Goal: Book appointment/travel/reservation

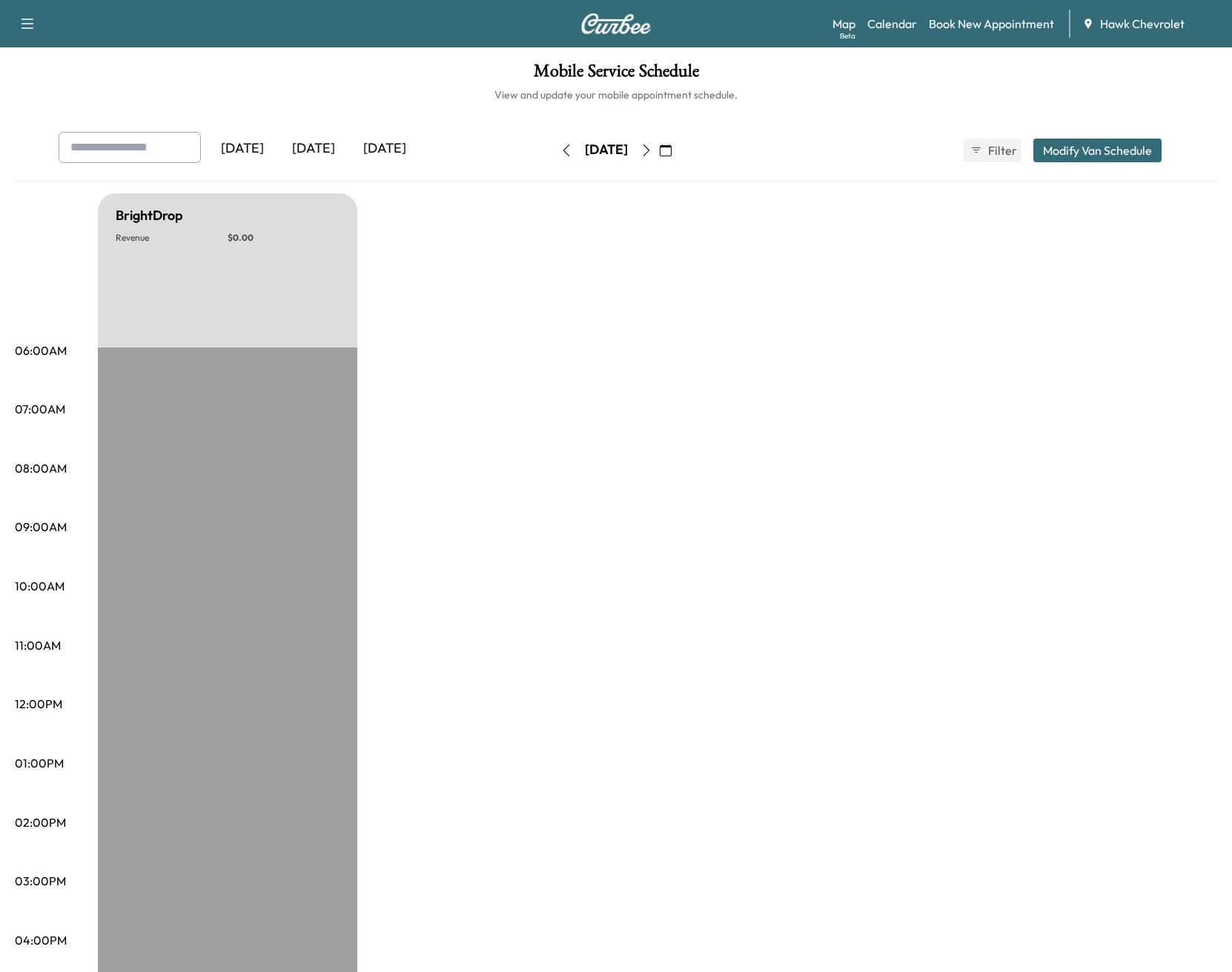
click at [420, 154] on div "[DATE]" at bounding box center [384, 149] width 71 height 34
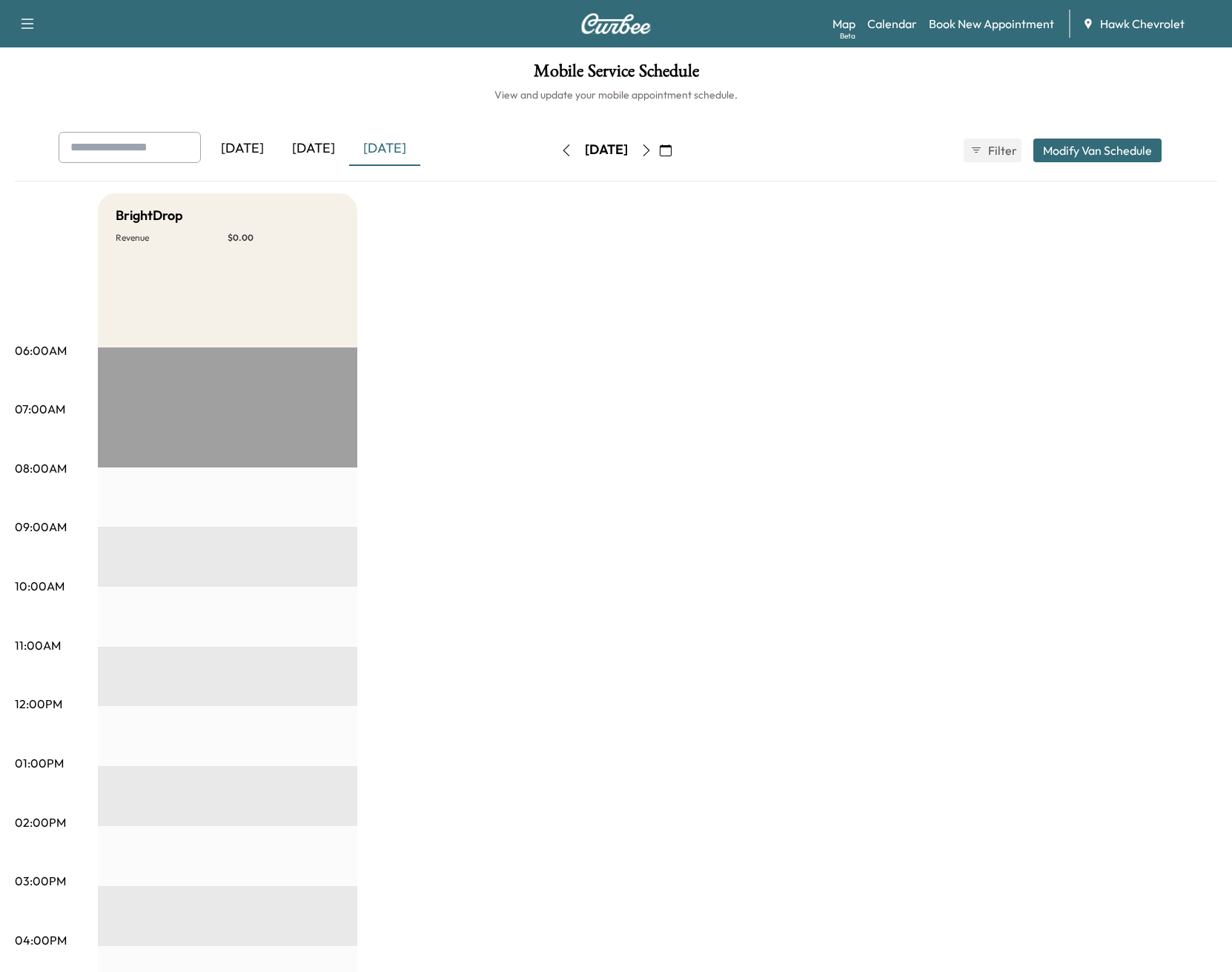
click at [321, 153] on div "[DATE]" at bounding box center [313, 149] width 71 height 34
click at [671, 146] on icon "button" at bounding box center [665, 150] width 12 height 12
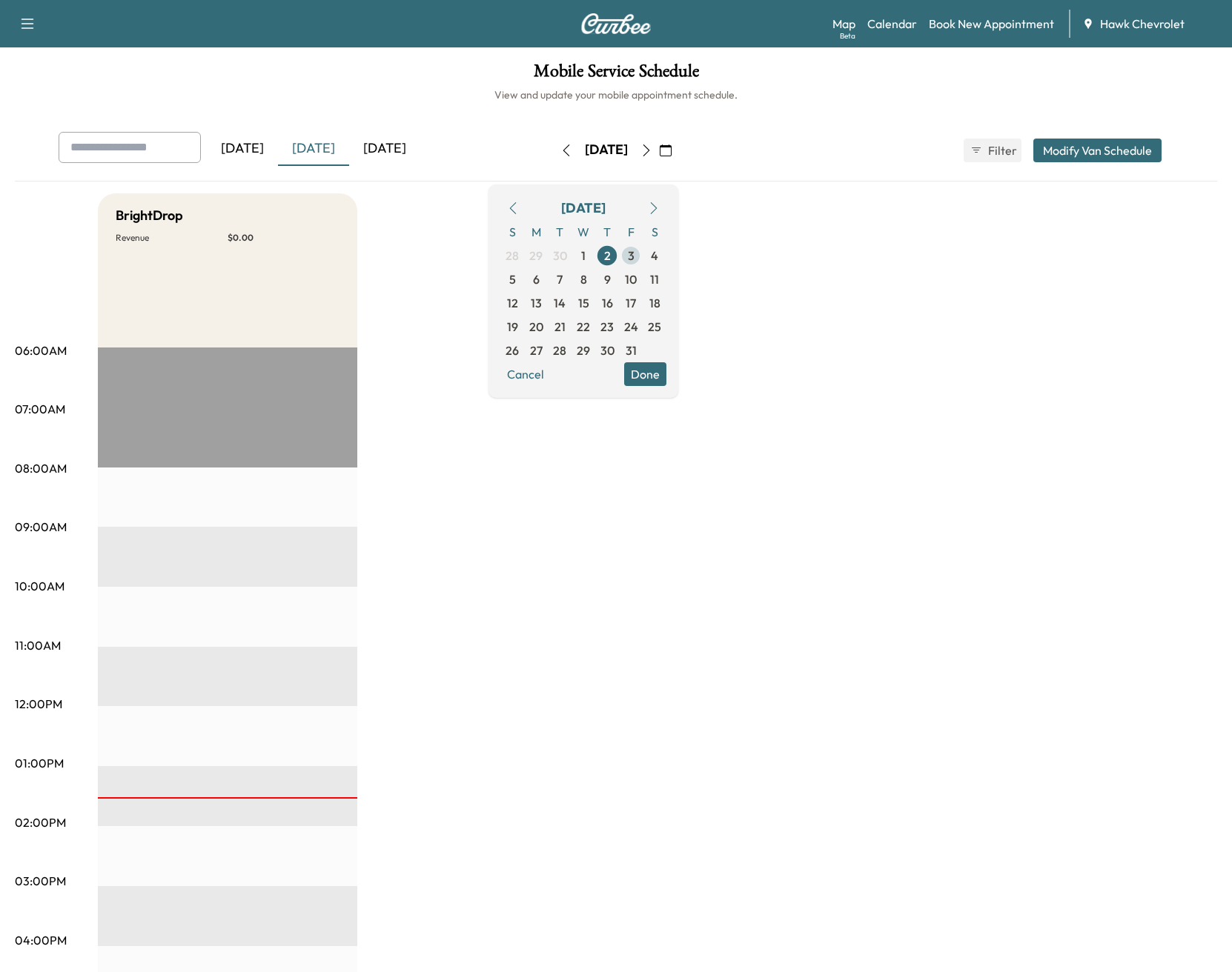
click at [635, 258] on span "3" at bounding box center [631, 256] width 7 height 18
click at [667, 384] on button "Done" at bounding box center [645, 374] width 43 height 24
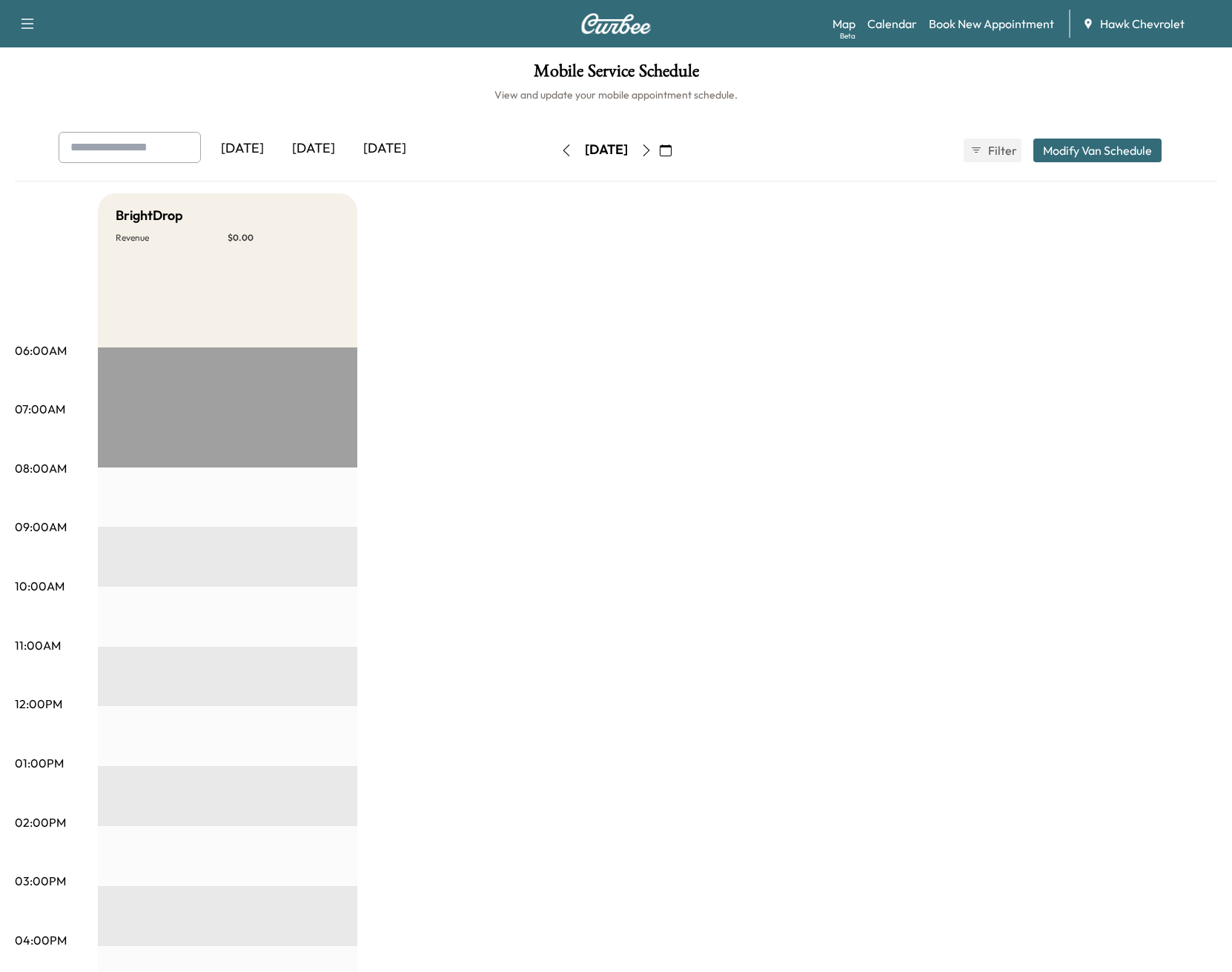
click at [678, 154] on button "button" at bounding box center [666, 150] width 25 height 24
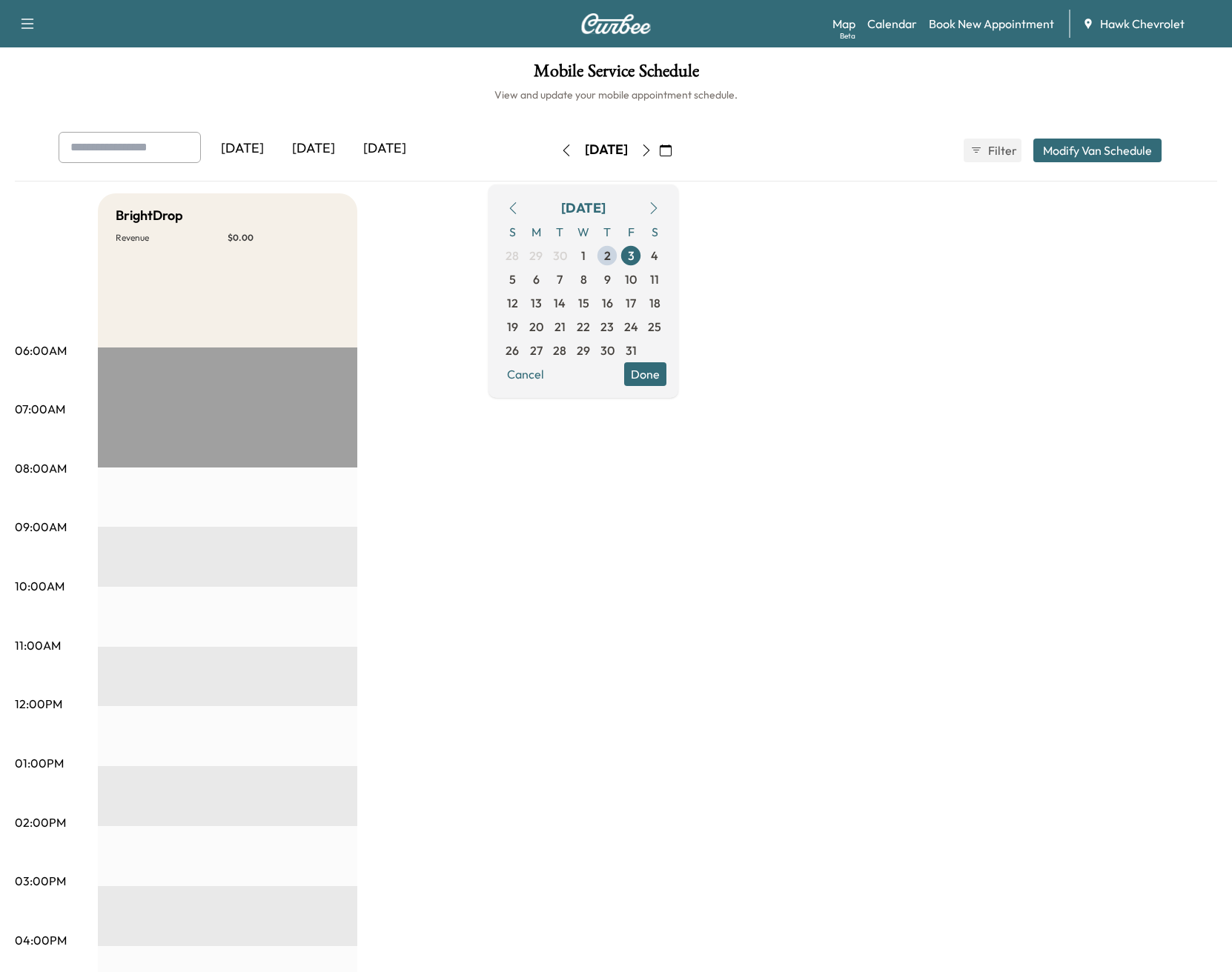
click at [306, 147] on div "[DATE]" at bounding box center [313, 149] width 71 height 34
click at [652, 151] on icon "button" at bounding box center [645, 150] width 12 height 12
click at [671, 151] on icon "button" at bounding box center [665, 150] width 12 height 12
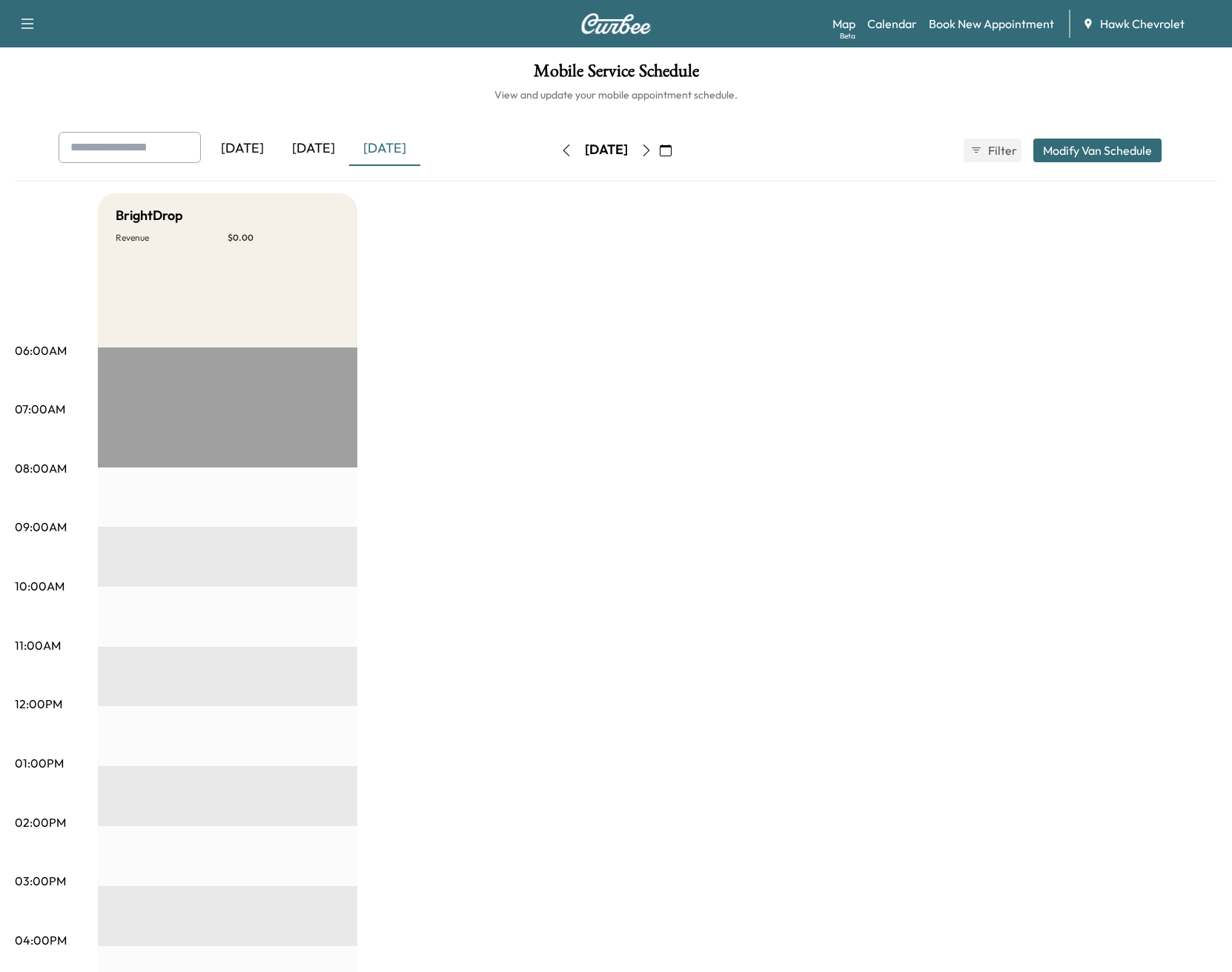
click at [671, 151] on icon "button" at bounding box center [665, 150] width 12 height 12
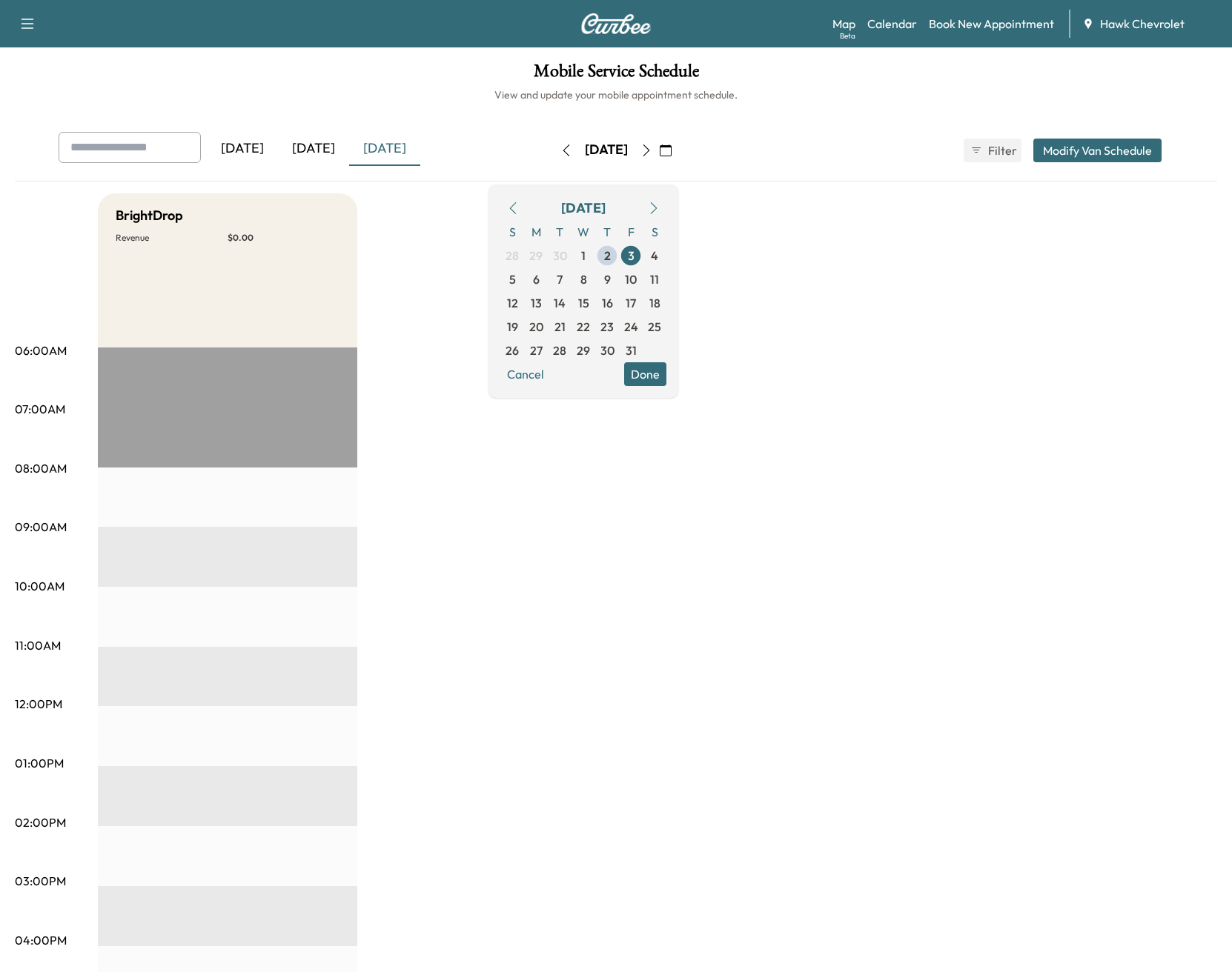
click at [652, 150] on icon "button" at bounding box center [645, 150] width 12 height 12
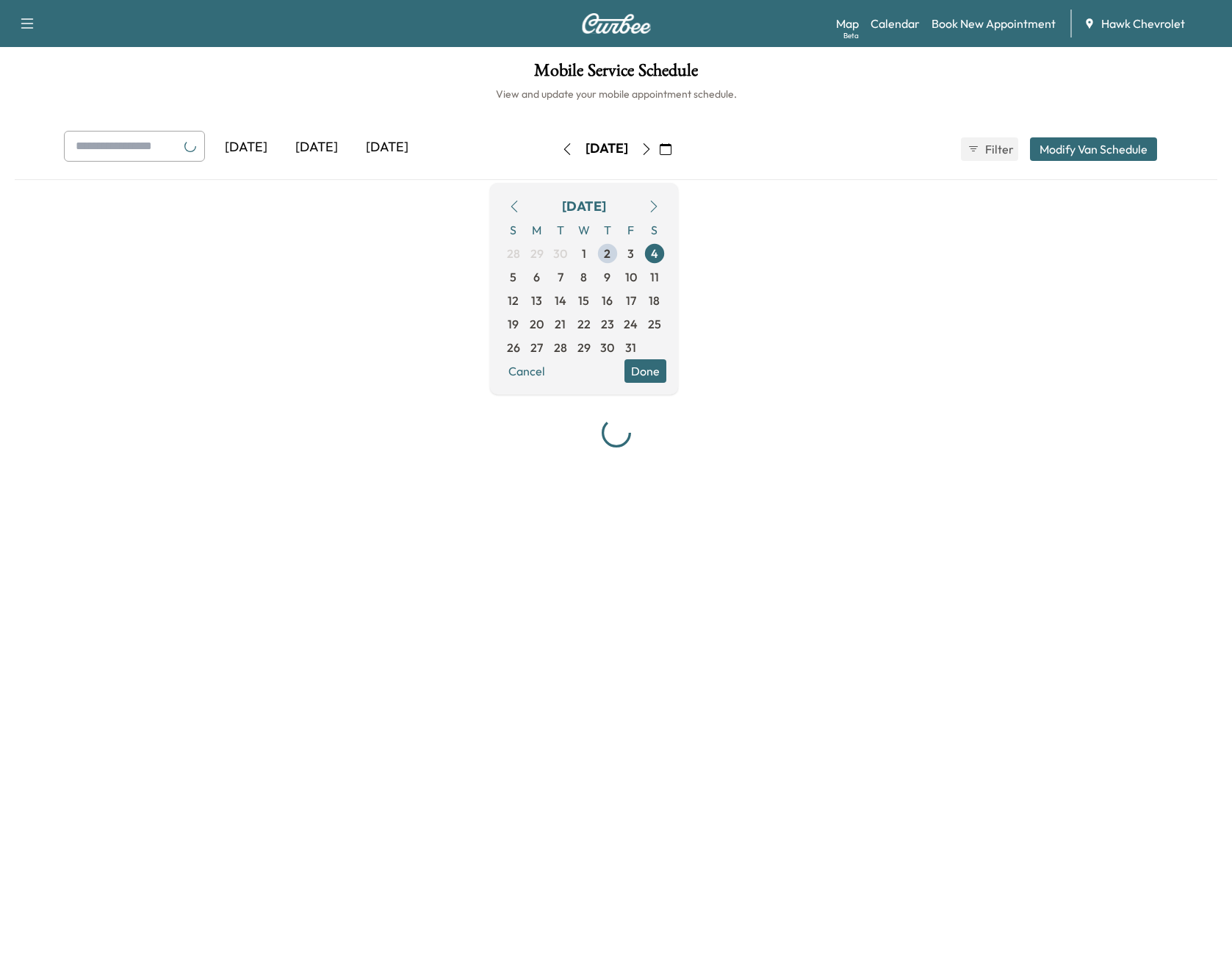
click at [659, 149] on div "[DATE]" at bounding box center [606, 149] width 105 height 24
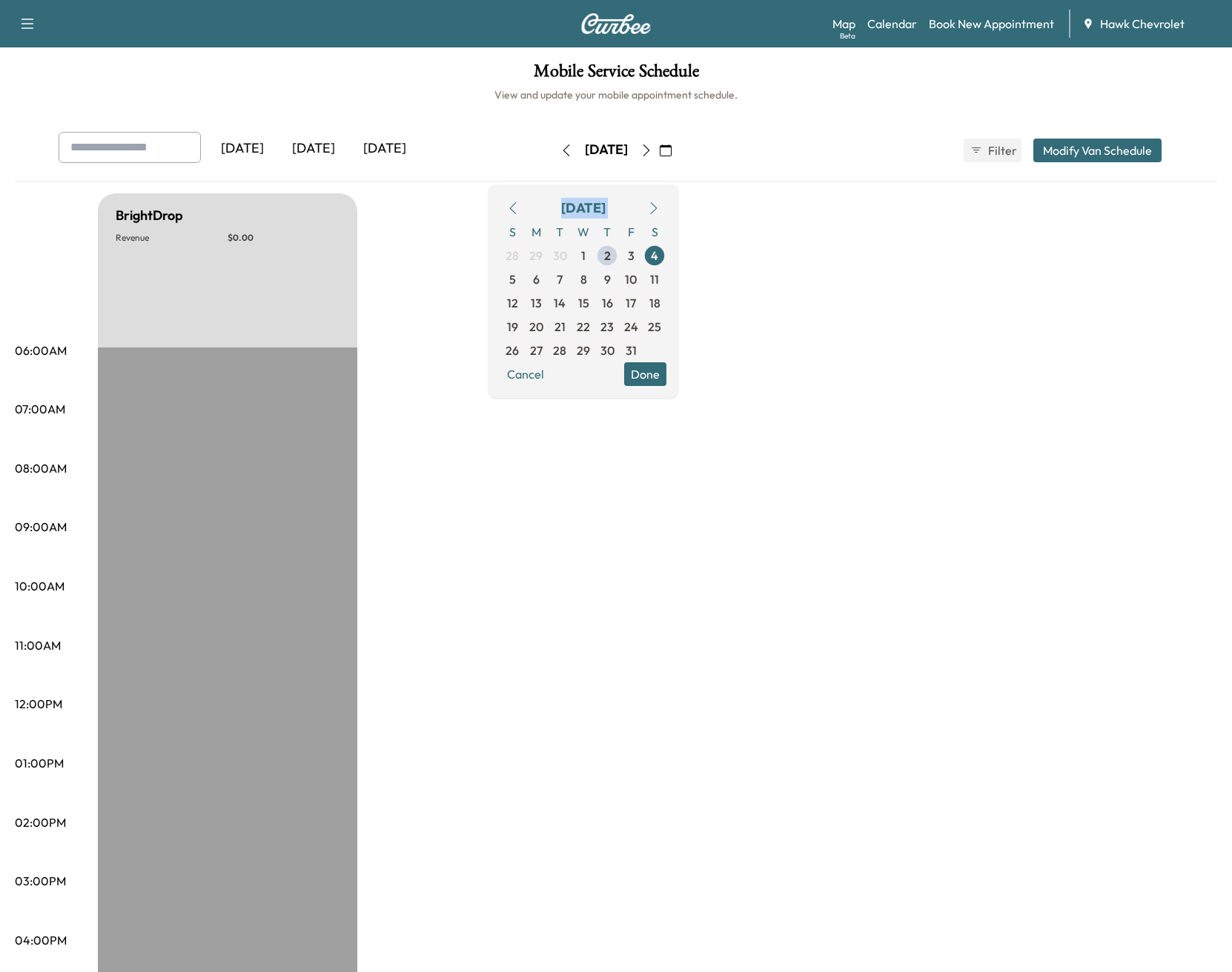
click at [659, 150] on div "[DATE]" at bounding box center [606, 150] width 106 height 24
click at [659, 147] on button "button" at bounding box center [646, 150] width 25 height 24
click at [650, 147] on icon "button" at bounding box center [647, 150] width 7 height 12
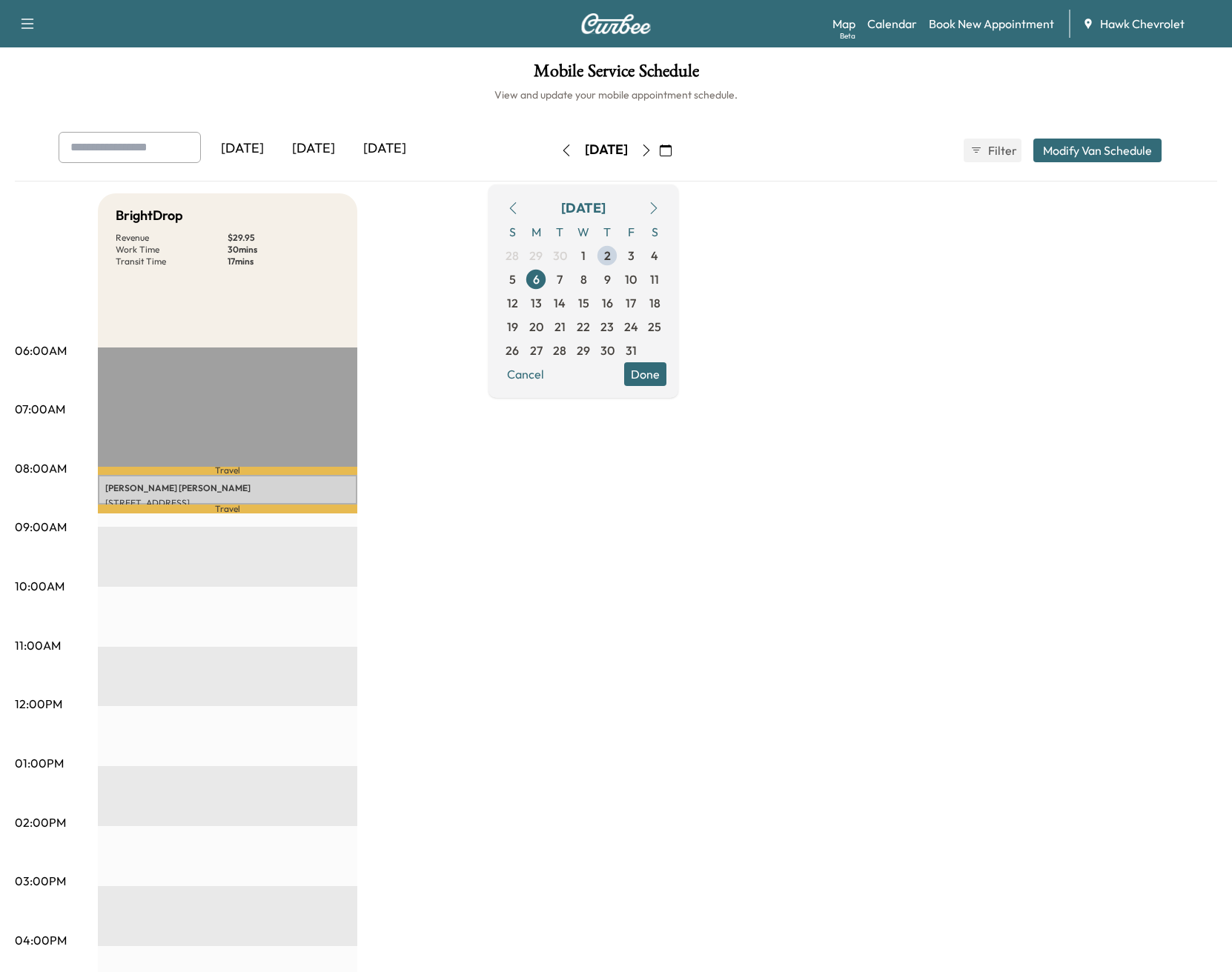
click at [463, 526] on div "BrightDrop Revenue $ 29.95 Work Time 30 mins Transit Time 17 mins Travel [PERSO…" at bounding box center [657, 749] width 1119 height 1111
click at [339, 487] on p "[PERSON_NAME]" at bounding box center [228, 488] width 245 height 12
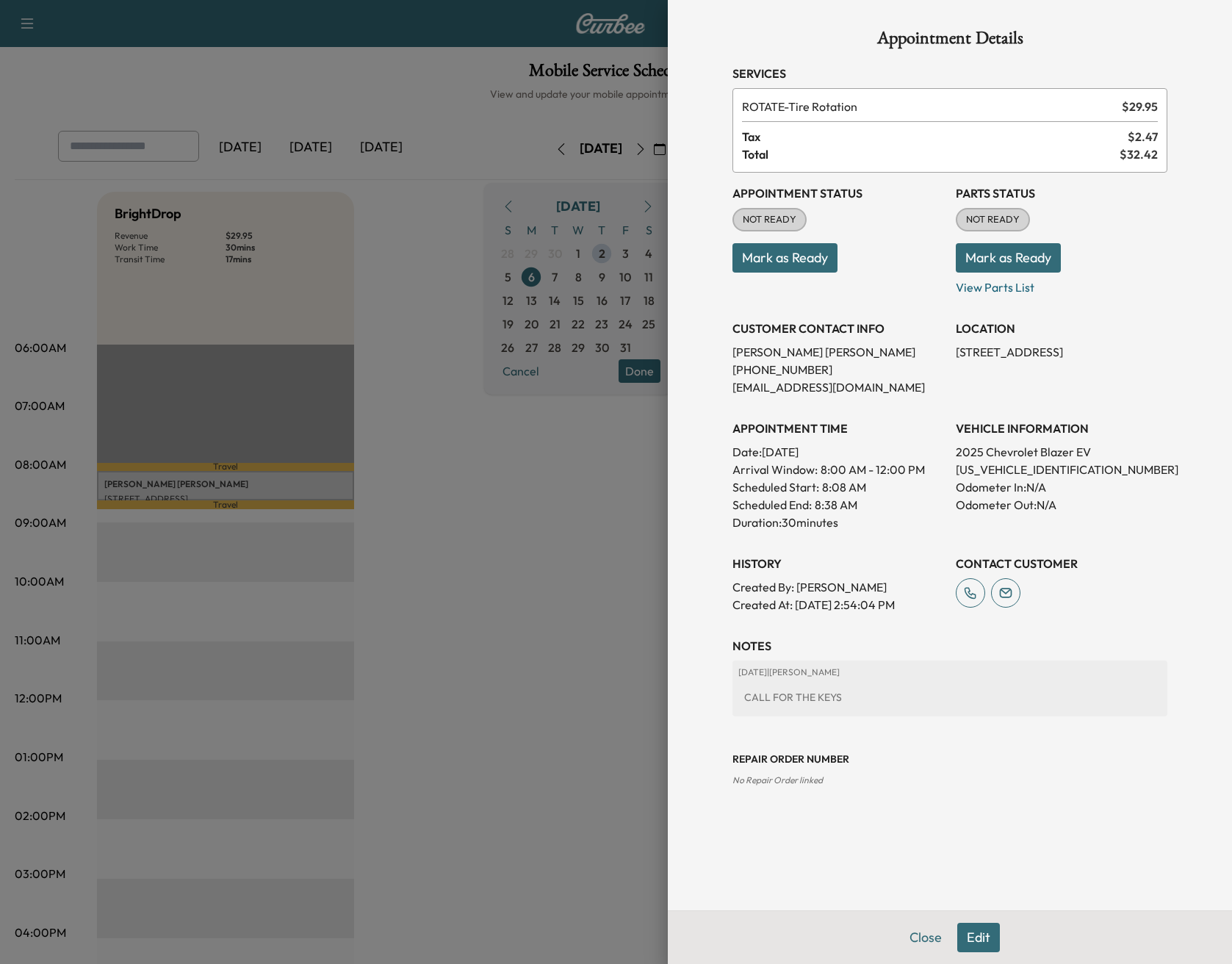
click at [629, 661] on div at bounding box center [616, 482] width 1232 height 964
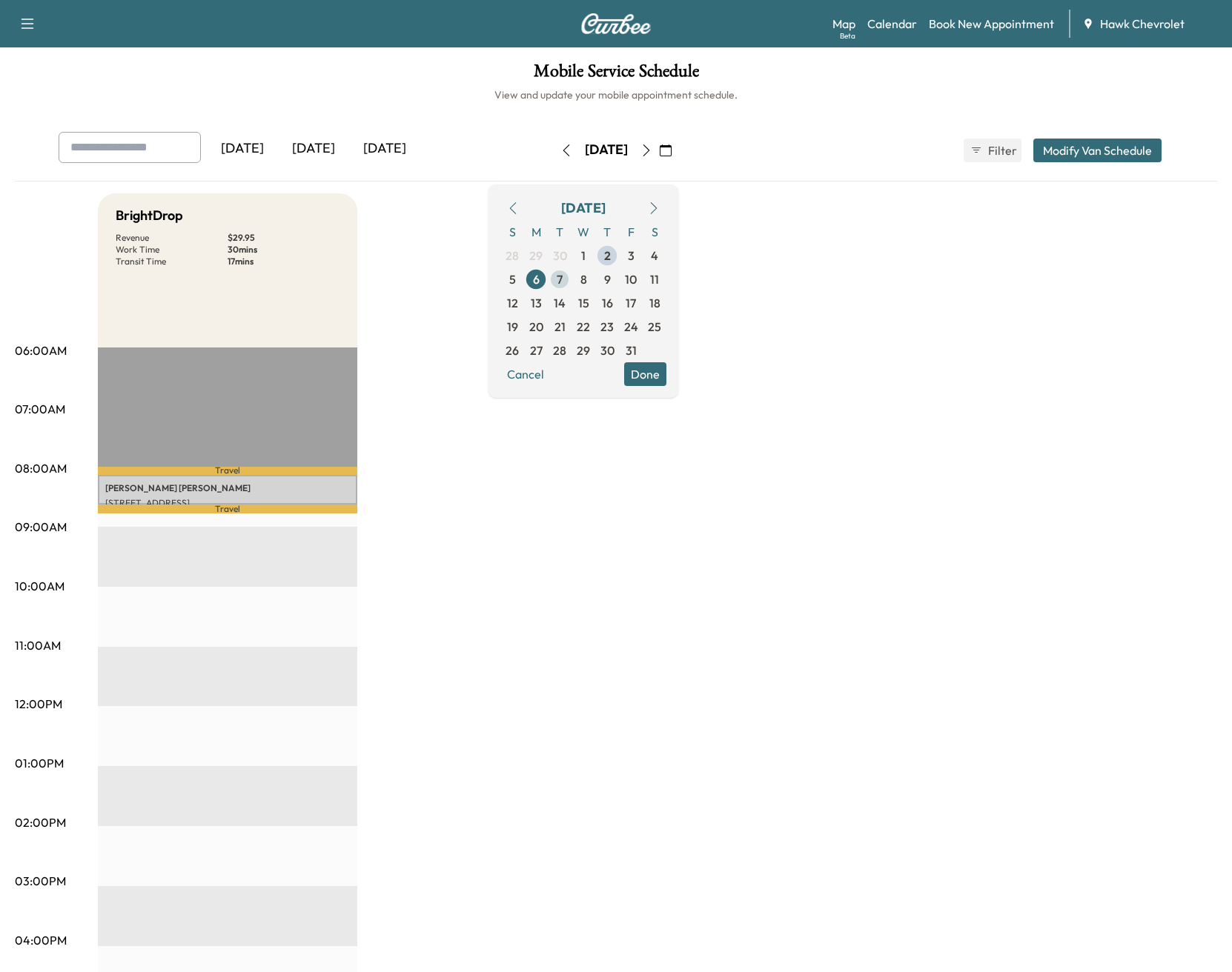
click at [563, 277] on span "7" at bounding box center [559, 280] width 6 height 18
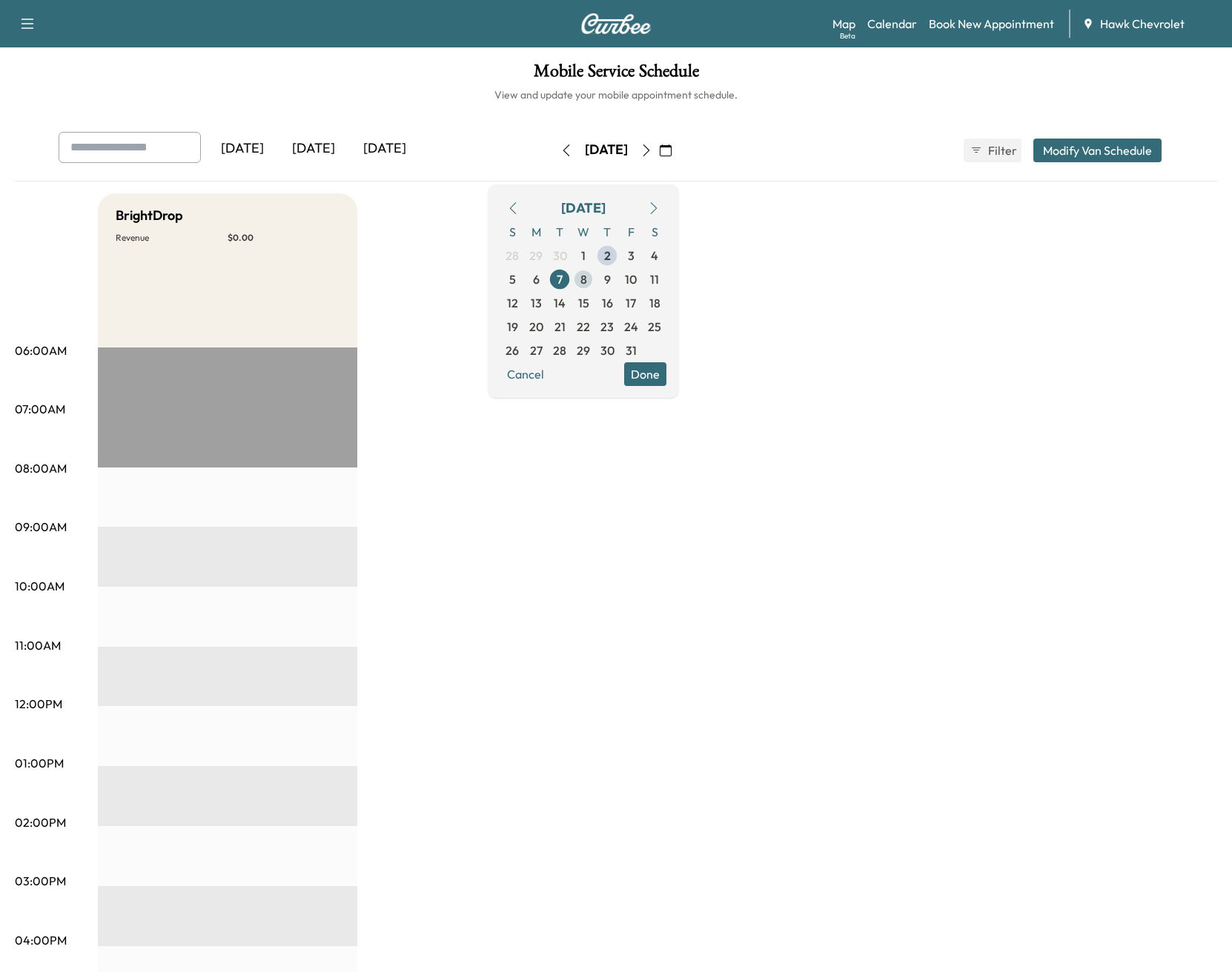
click at [587, 280] on span "8" at bounding box center [584, 280] width 7 height 18
click at [611, 272] on span "9" at bounding box center [607, 280] width 7 height 18
click at [636, 279] on span "10" at bounding box center [630, 280] width 12 height 18
click at [659, 281] on span "11" at bounding box center [654, 280] width 9 height 18
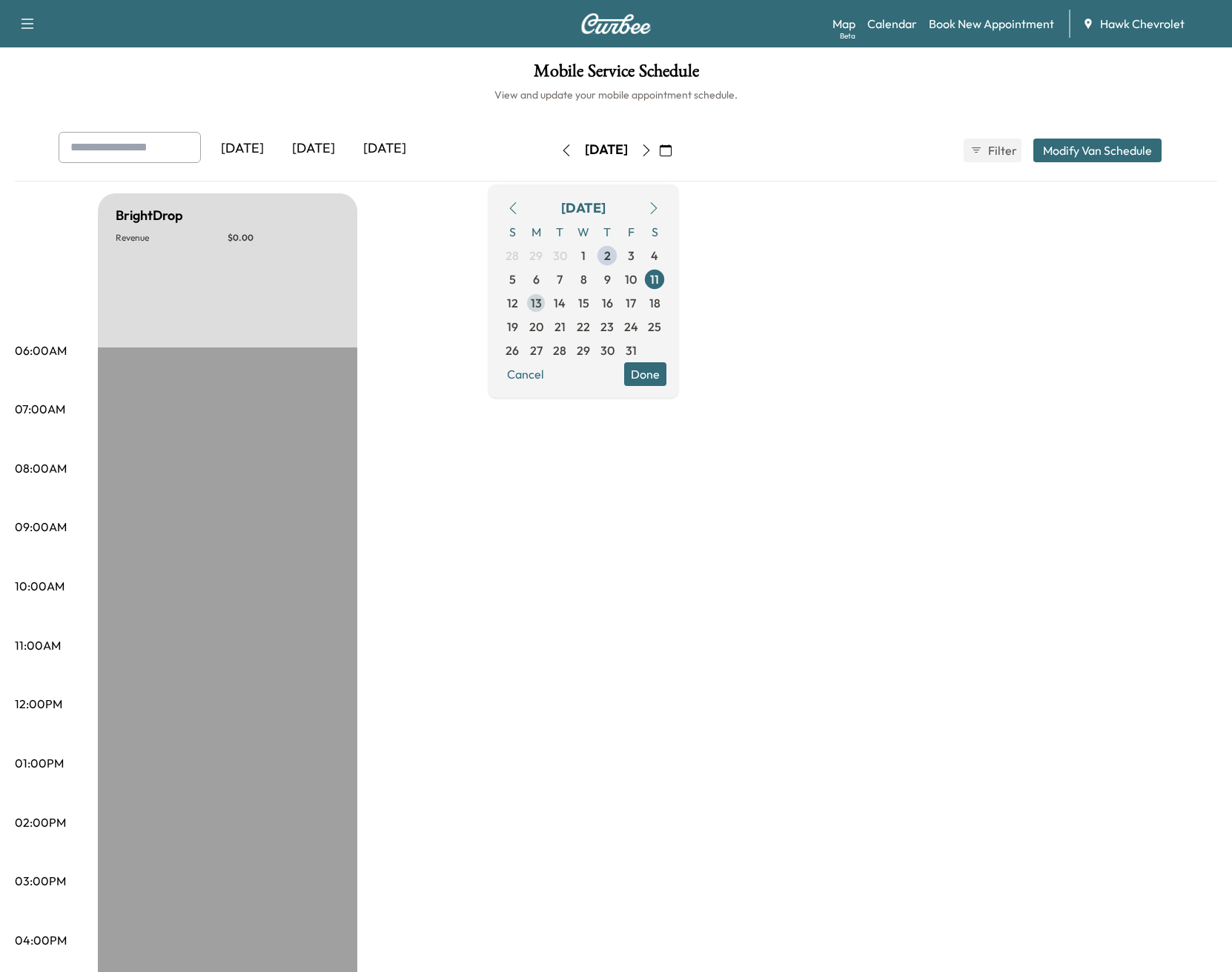
click at [541, 301] on span "13" at bounding box center [536, 303] width 12 height 18
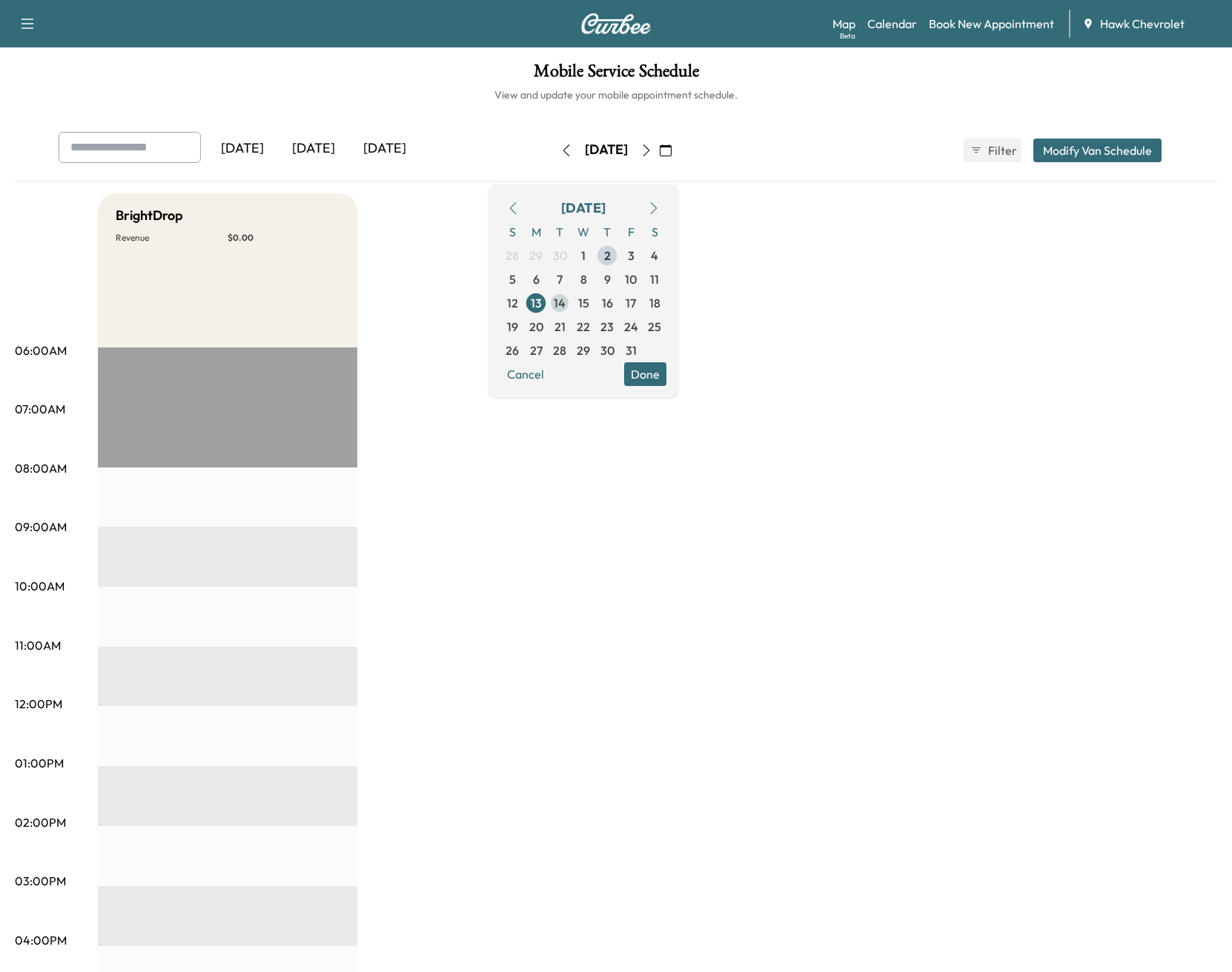
click at [572, 306] on span "14" at bounding box center [559, 303] width 24 height 24
click at [589, 303] on span "15" at bounding box center [583, 303] width 12 height 18
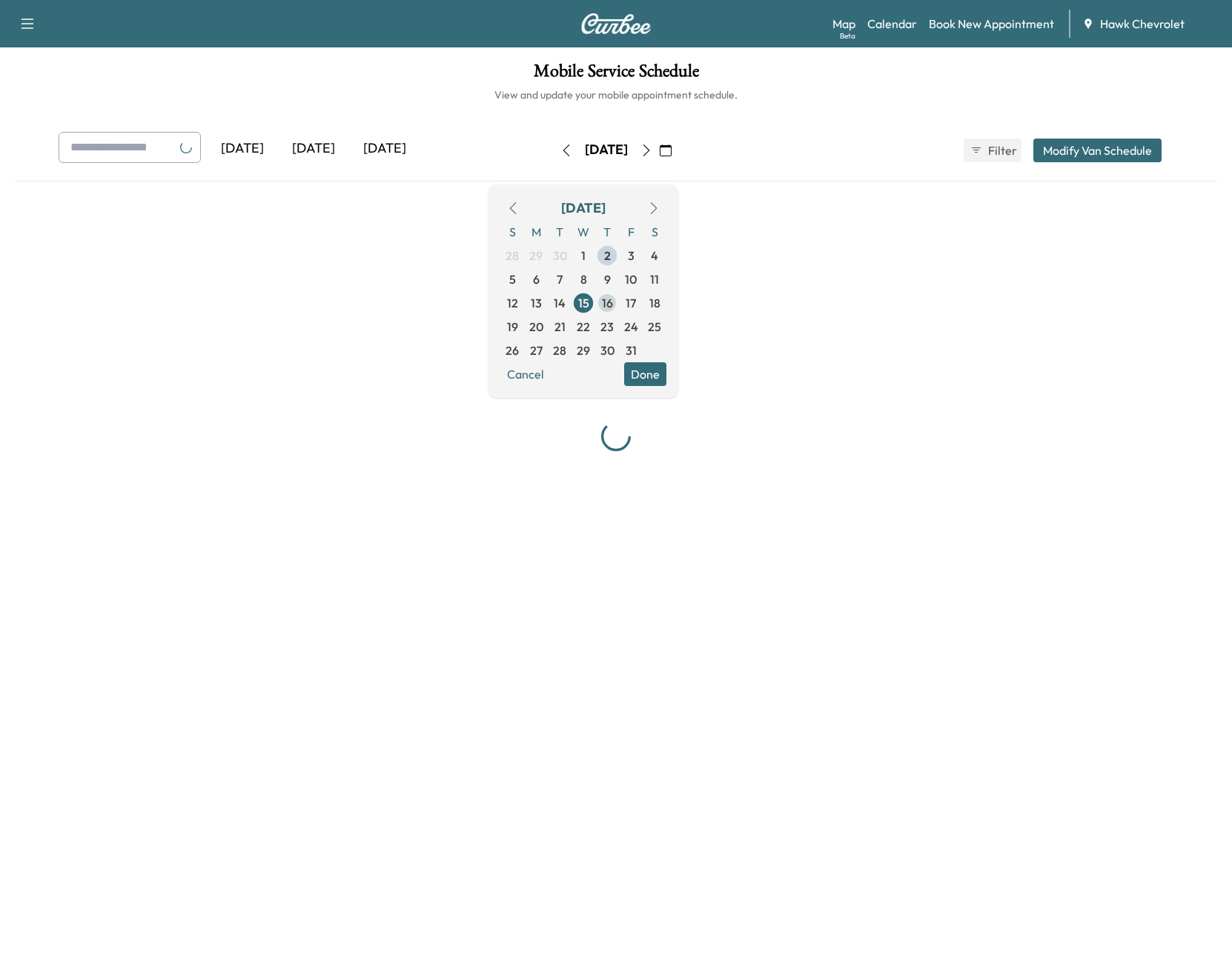
click at [619, 306] on span "16" at bounding box center [606, 303] width 24 height 24
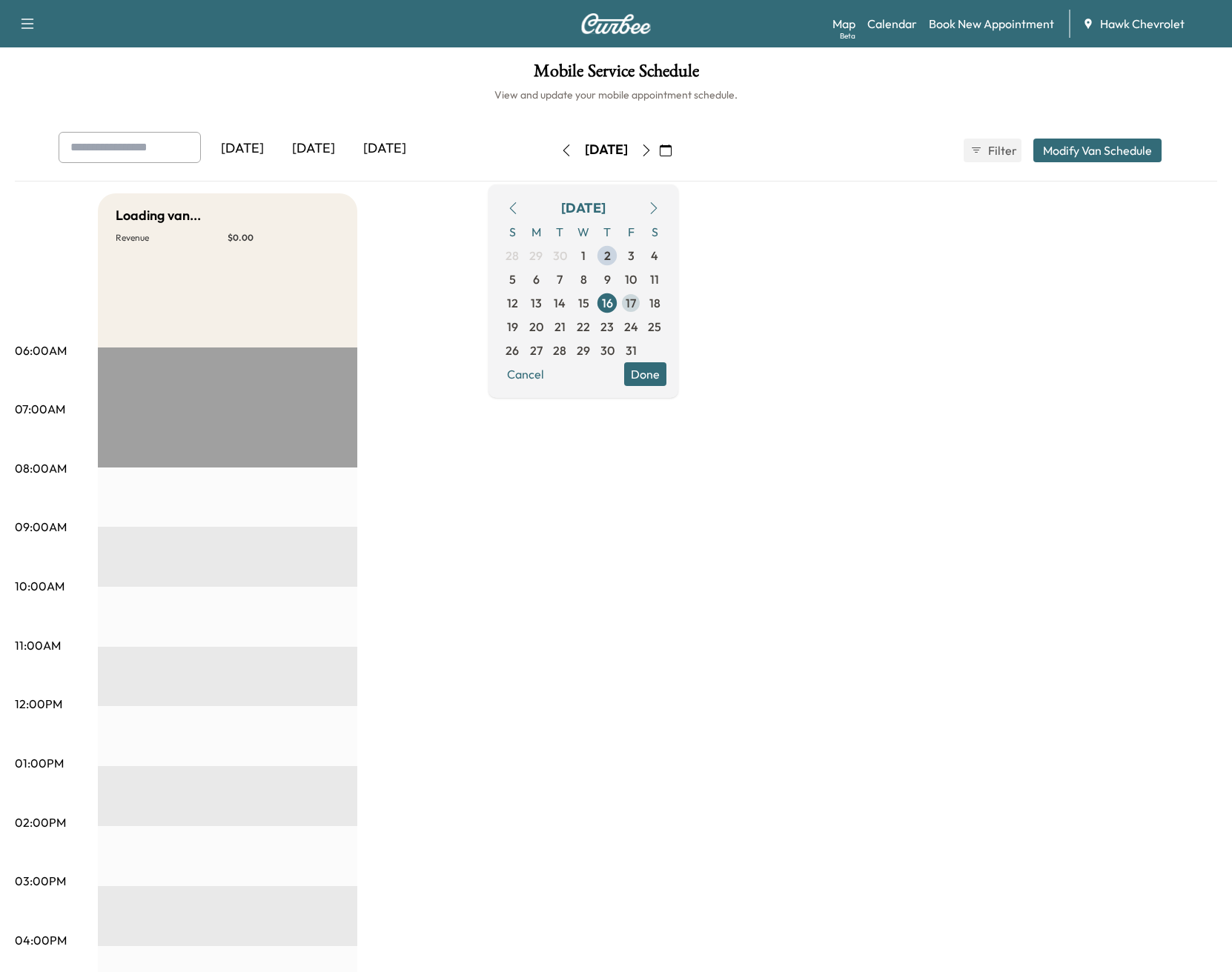
click at [636, 305] on span "17" at bounding box center [631, 303] width 11 height 18
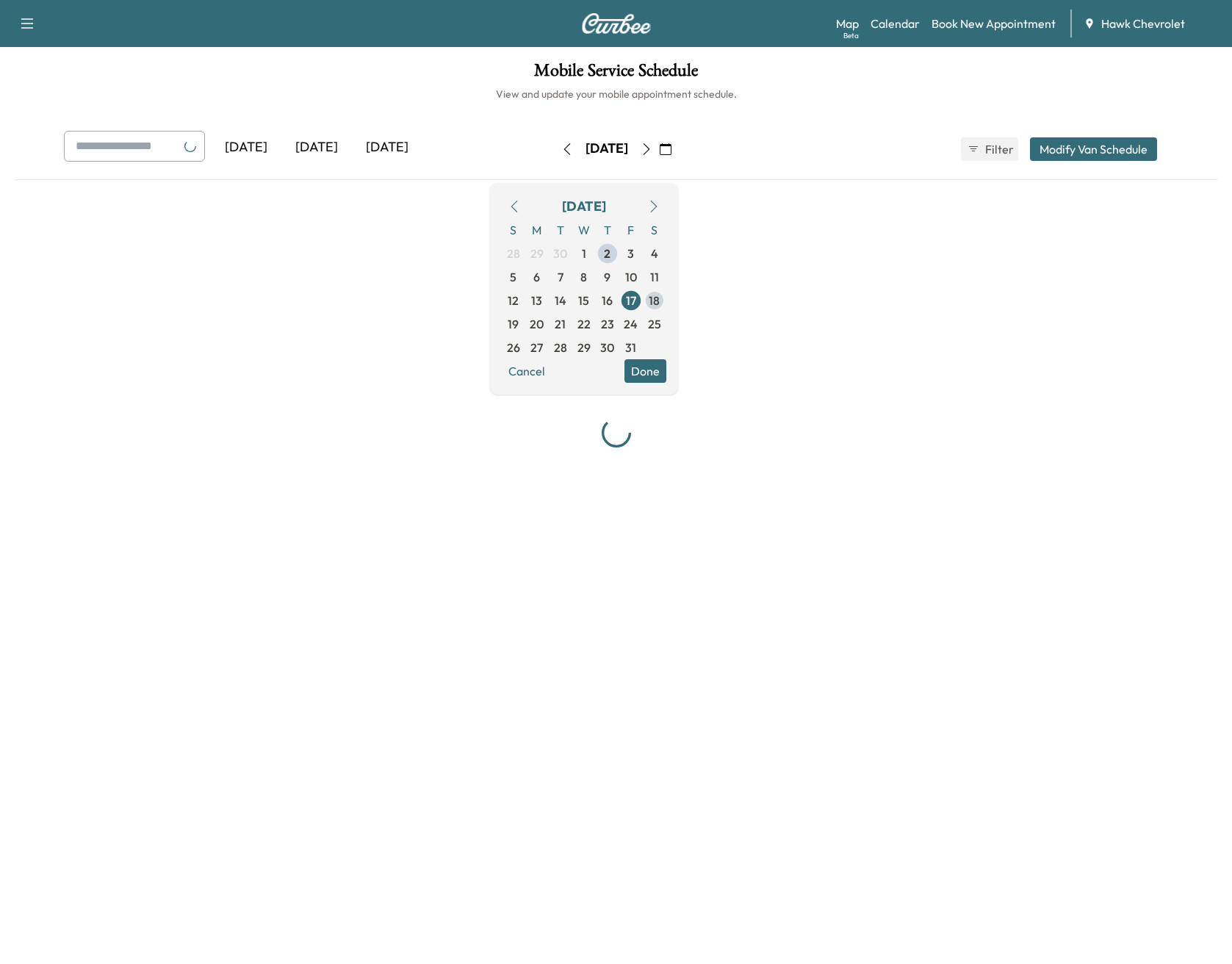
click at [666, 300] on span "18" at bounding box center [655, 300] width 24 height 24
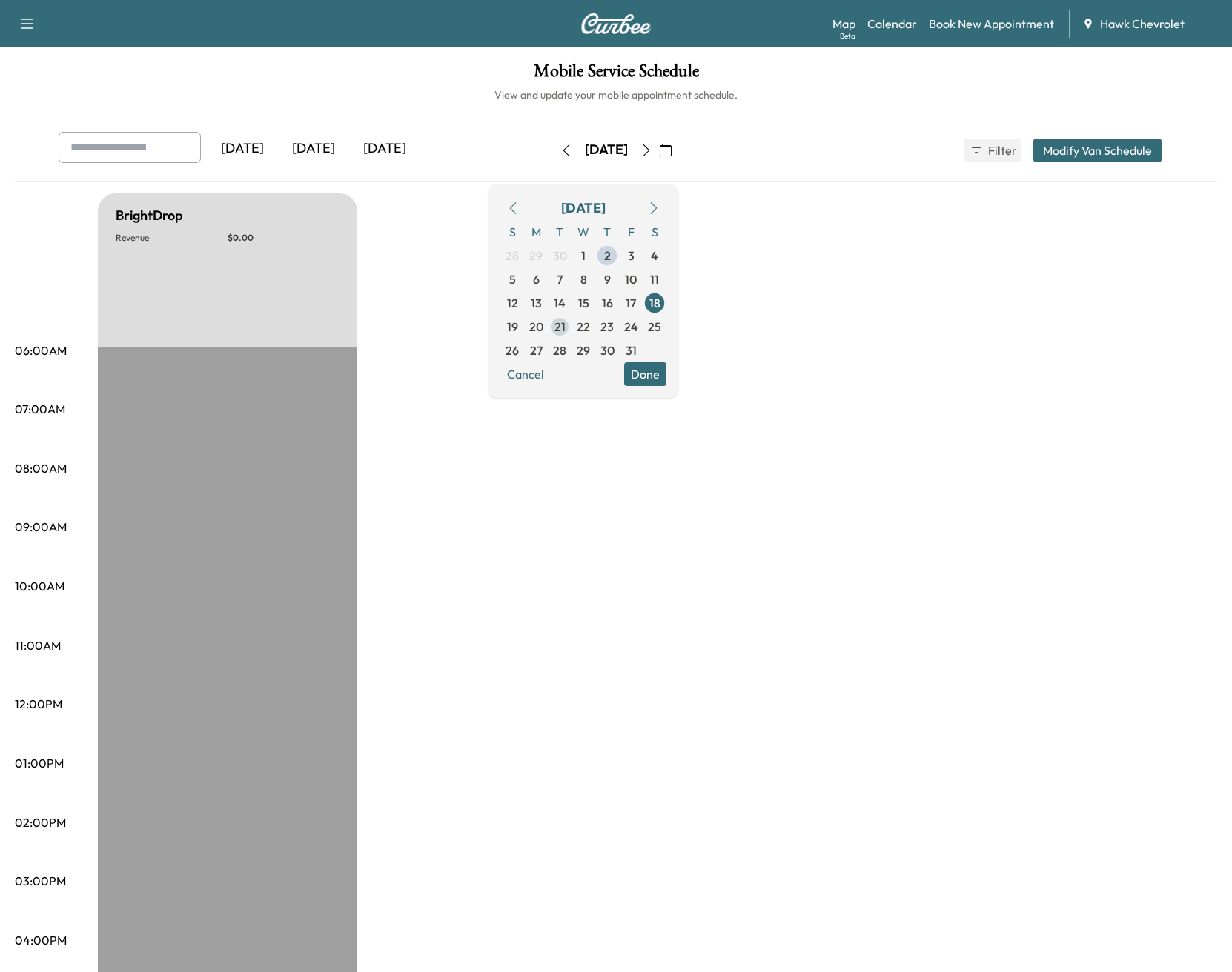
click at [572, 325] on span "21" at bounding box center [559, 327] width 24 height 24
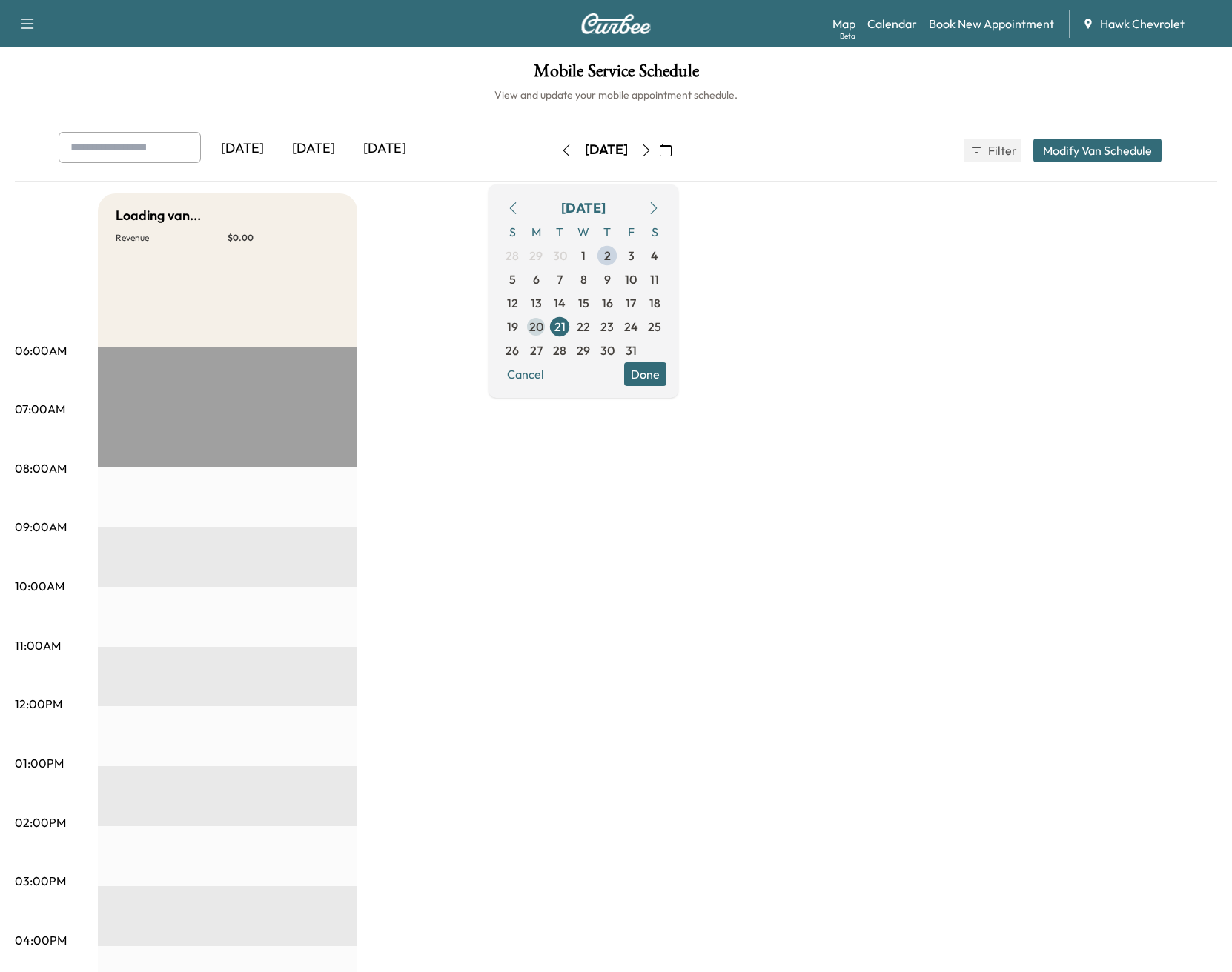
click at [548, 326] on span "20" at bounding box center [535, 327] width 24 height 24
click at [613, 330] on span "23" at bounding box center [606, 327] width 13 height 18
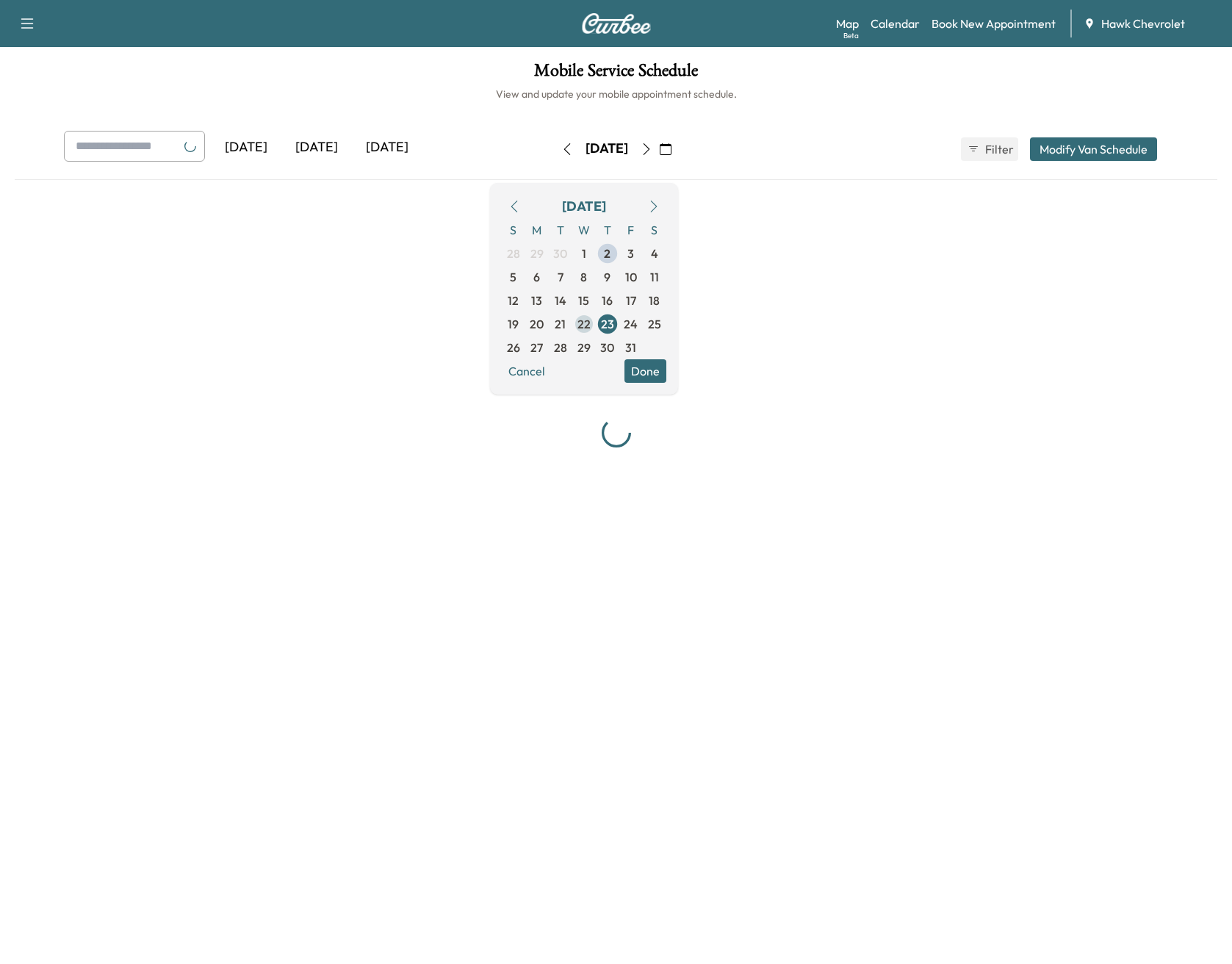
click at [590, 327] on span "22" at bounding box center [583, 324] width 13 height 18
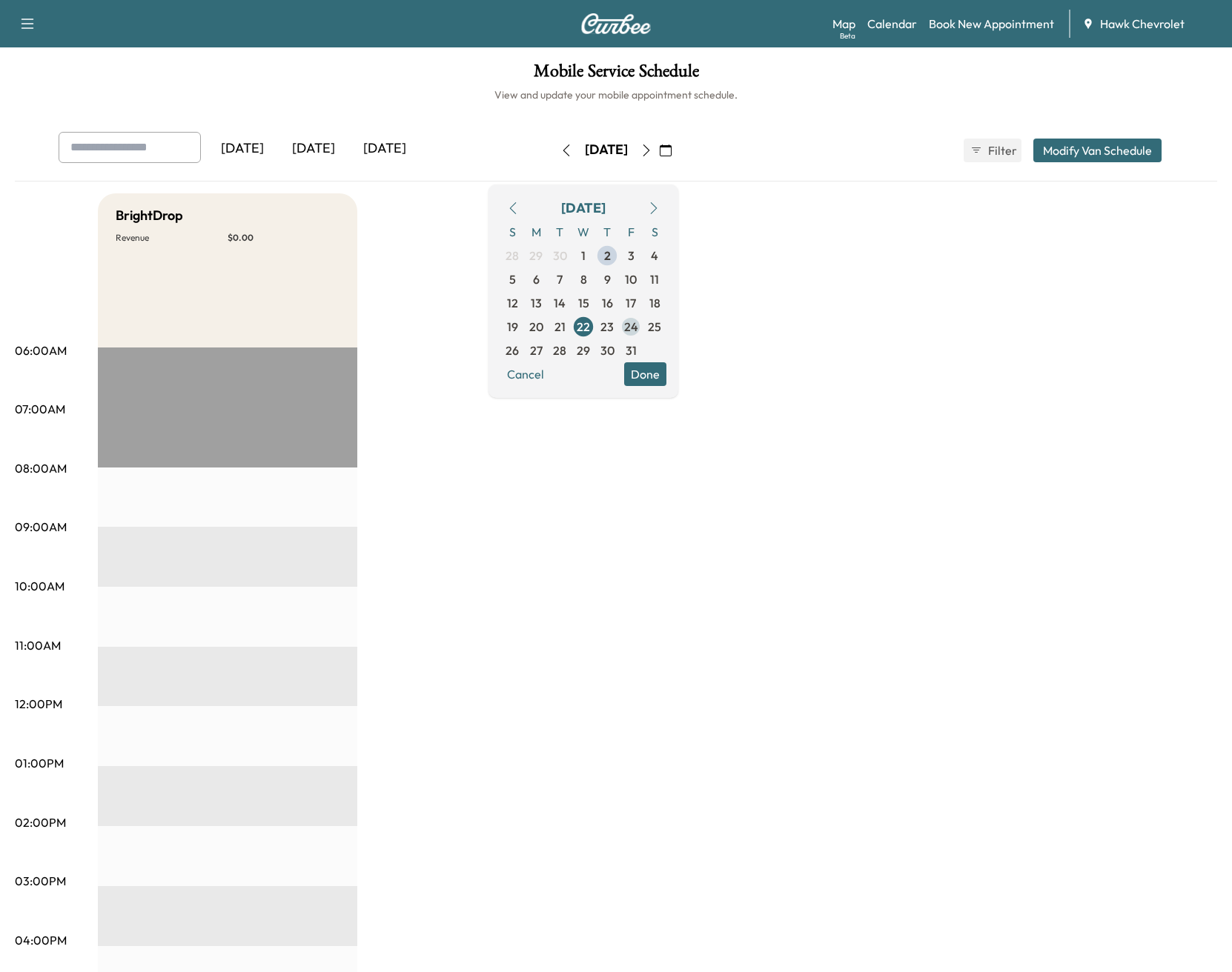
click at [638, 331] on span "24" at bounding box center [631, 327] width 14 height 18
click at [667, 376] on button "Done" at bounding box center [645, 374] width 43 height 24
